Goal: Navigation & Orientation: Find specific page/section

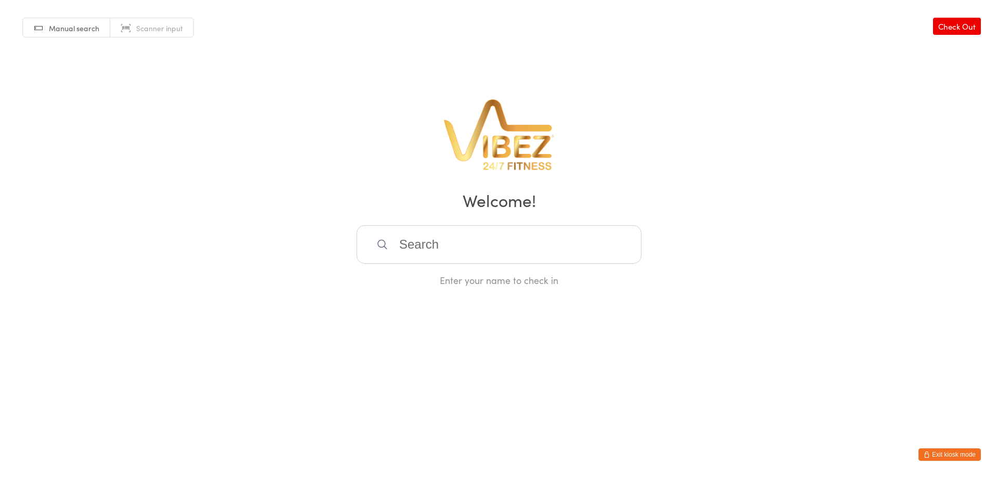
click at [953, 455] on button "Exit kiosk mode" at bounding box center [950, 454] width 62 height 12
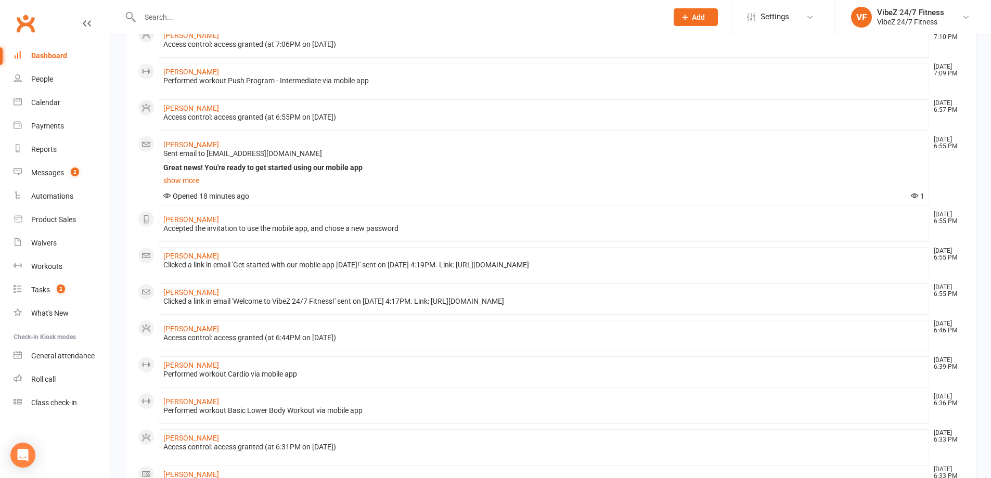
scroll to position [104, 0]
click at [70, 174] on count-badge "2" at bounding box center [73, 172] width 14 height 8
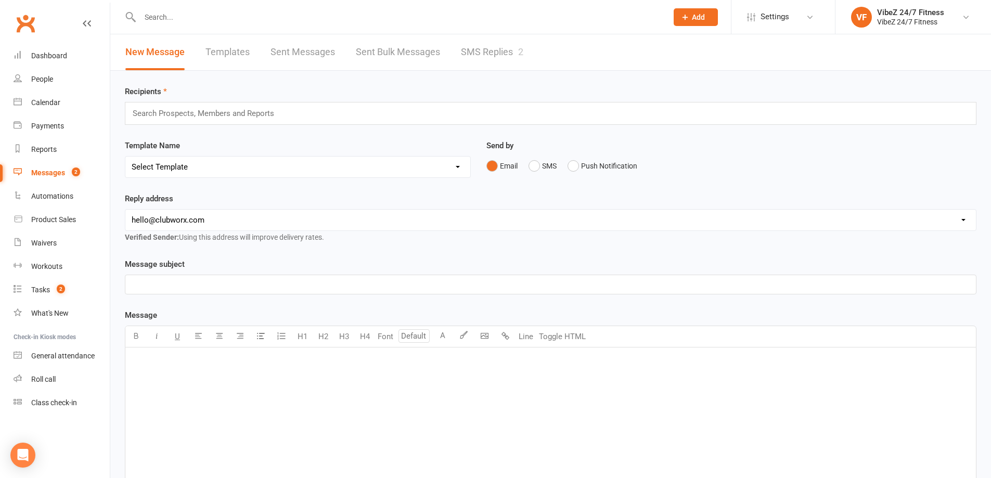
click at [502, 56] on link "SMS Replies 2" at bounding box center [492, 52] width 62 height 36
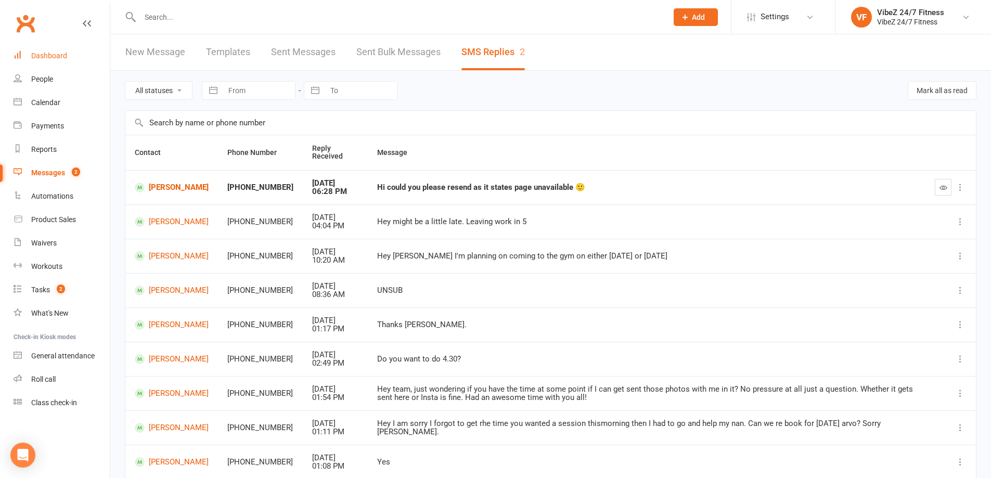
click at [57, 61] on link "Dashboard" at bounding box center [62, 55] width 96 height 23
